Goal: Information Seeking & Learning: Learn about a topic

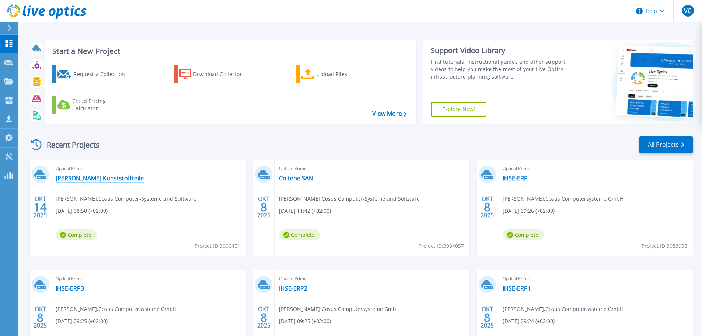
click at [102, 176] on link "[PERSON_NAME] Kunststoffteile" at bounding box center [100, 177] width 88 height 7
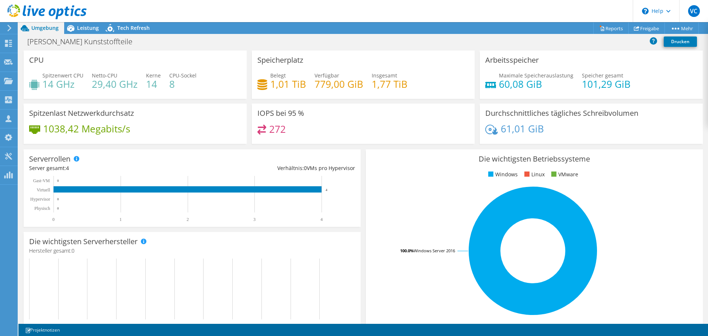
drag, startPoint x: 594, startPoint y: 90, endPoint x: 594, endPoint y: 83, distance: 7.0
click at [594, 88] on h4 "101,29 GiB" at bounding box center [605, 84] width 49 height 8
drag, startPoint x: 284, startPoint y: 128, endPoint x: 270, endPoint y: 127, distance: 14.4
click at [270, 127] on div "272" at bounding box center [363, 133] width 212 height 16
click at [287, 125] on div "272" at bounding box center [363, 133] width 212 height 16
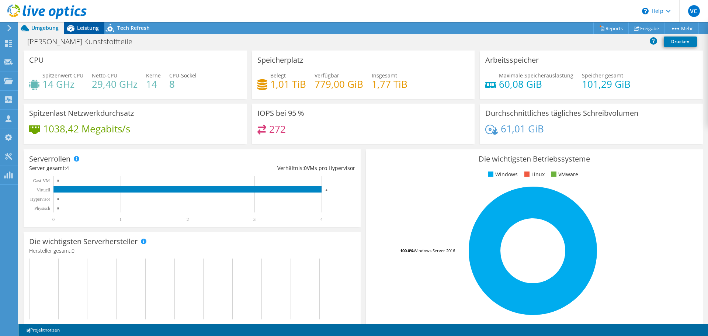
click at [90, 32] on div "Leistung" at bounding box center [84, 28] width 40 height 12
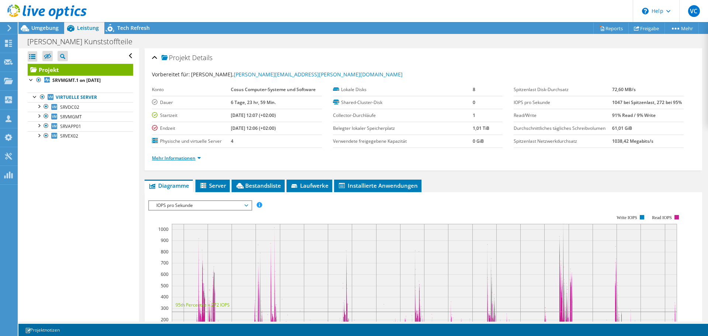
click at [180, 160] on link "Mehr Informationen" at bounding box center [176, 158] width 49 height 6
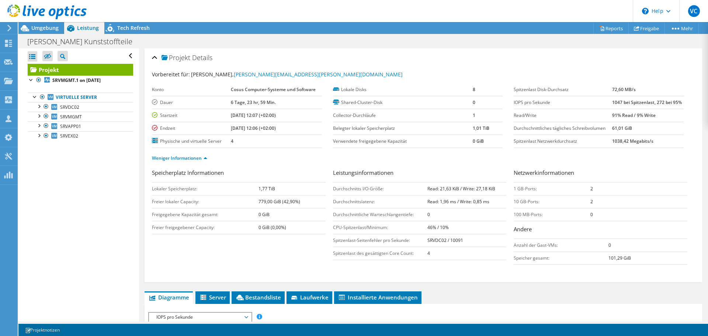
drag, startPoint x: 613, startPoint y: 116, endPoint x: 610, endPoint y: 109, distance: 7.6
click at [605, 111] on tr "Read/Write 91% Read / 9% Write" at bounding box center [598, 115] width 170 height 13
drag, startPoint x: 627, startPoint y: 113, endPoint x: 603, endPoint y: 117, distance: 24.2
click at [603, 117] on tr "Read/Write 91% Read / 9% Write" at bounding box center [598, 115] width 170 height 13
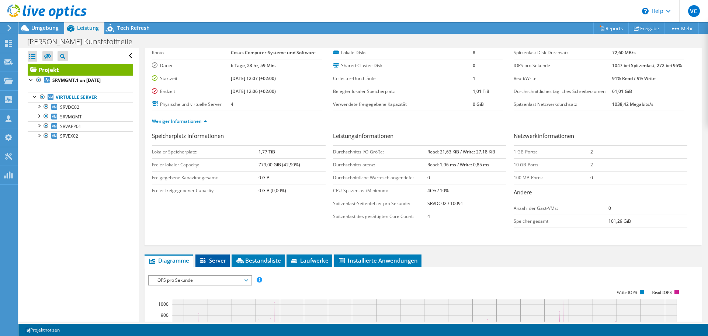
click at [207, 262] on icon at bounding box center [203, 261] width 7 height 6
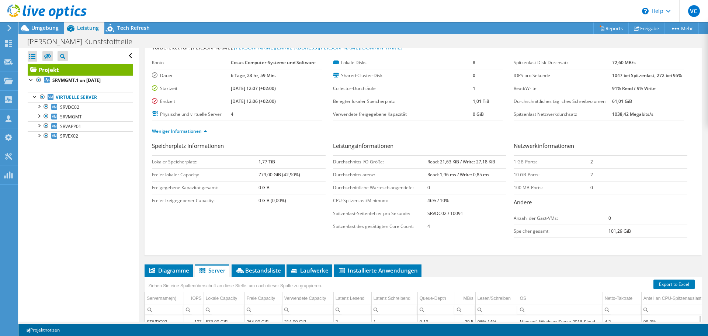
scroll to position [0, 0]
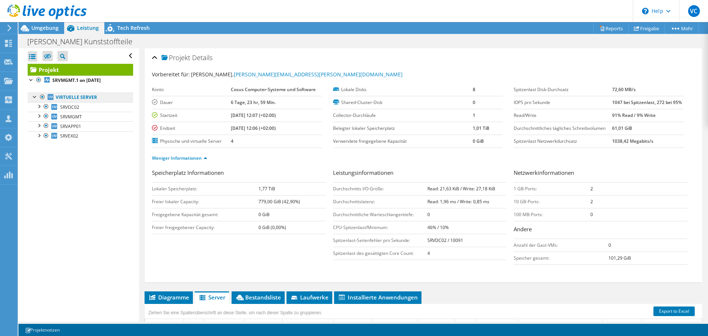
click at [84, 98] on link "Virtuelle Server" at bounding box center [80, 97] width 105 height 10
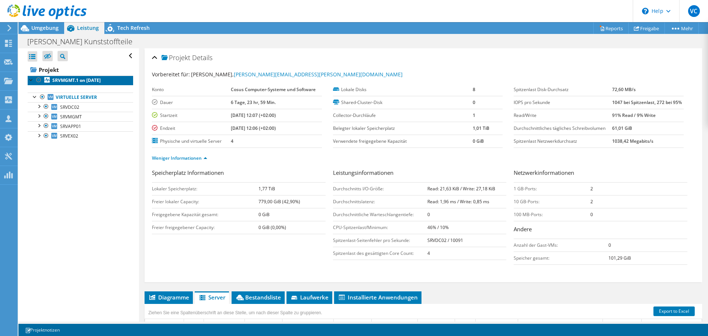
click at [81, 80] on b "SRVMGMT.1 on 10/14/2025" at bounding box center [76, 80] width 48 height 6
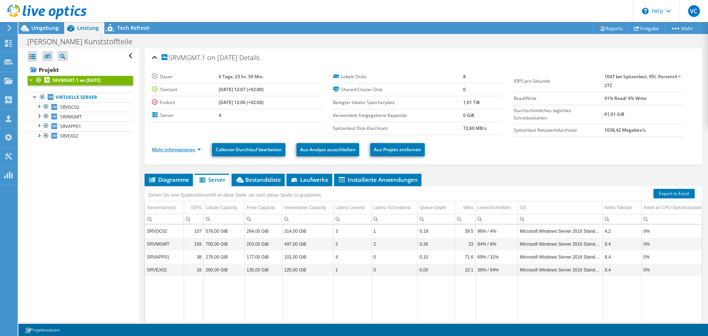
click at [176, 151] on link "Mehr Informationen" at bounding box center [176, 149] width 49 height 6
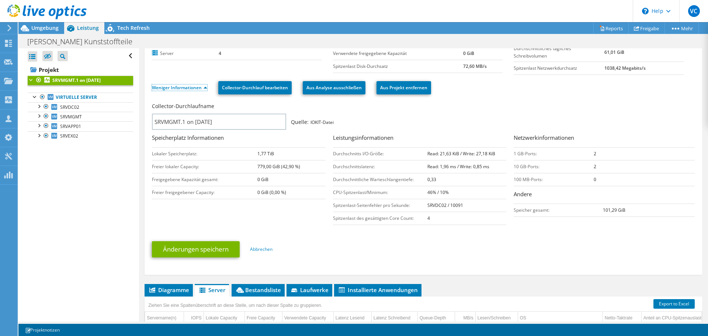
scroll to position [74, 0]
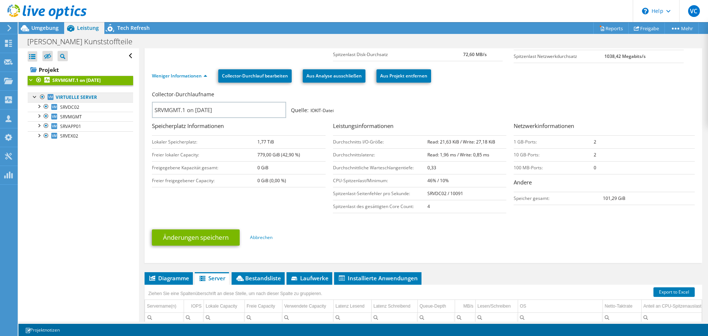
click at [85, 99] on link "Virtuelle Server" at bounding box center [80, 97] width 105 height 10
click at [78, 110] on link "SRVDC02" at bounding box center [80, 107] width 105 height 10
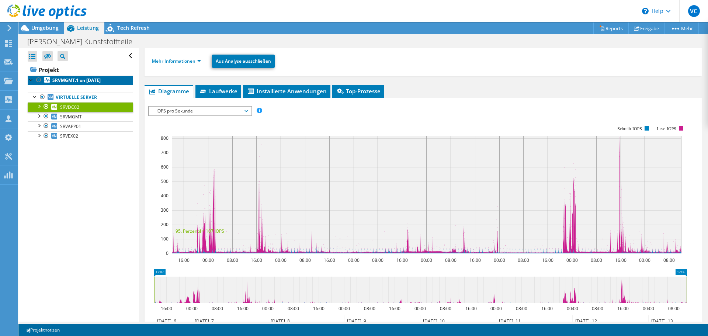
click at [92, 79] on b "SRVMGMT.1 on 10/14/2025" at bounding box center [76, 80] width 48 height 6
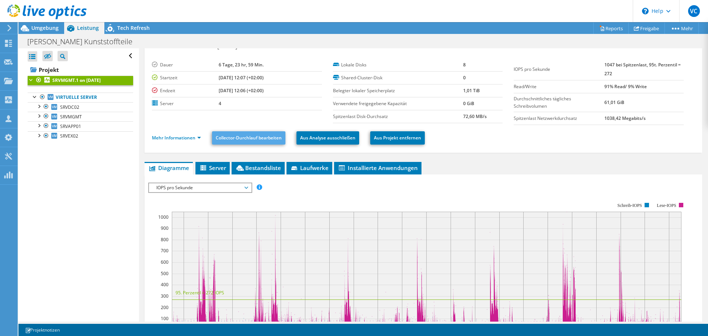
scroll to position [0, 0]
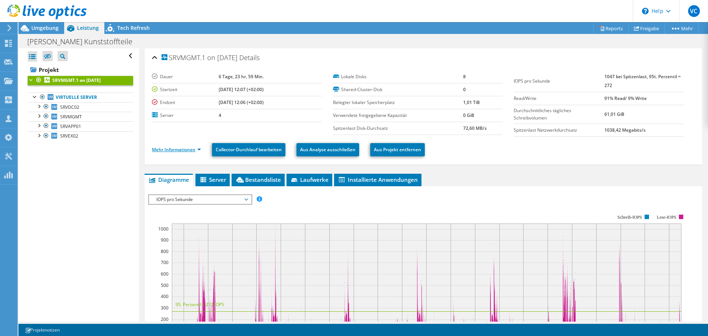
click at [189, 150] on link "Mehr Informationen" at bounding box center [176, 149] width 49 height 6
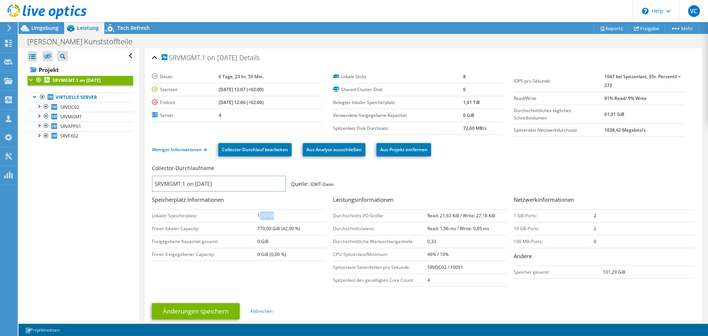
drag, startPoint x: 273, startPoint y: 215, endPoint x: 258, endPoint y: 218, distance: 16.2
click at [258, 216] on td "1,77 TiB" at bounding box center [291, 215] width 68 height 13
click at [262, 219] on td "1,77 TiB" at bounding box center [291, 215] width 68 height 13
click at [258, 216] on td "1,77 TiB" at bounding box center [291, 215] width 68 height 13
